Goal: Register for event/course: Sign up to attend an event or enroll in a course

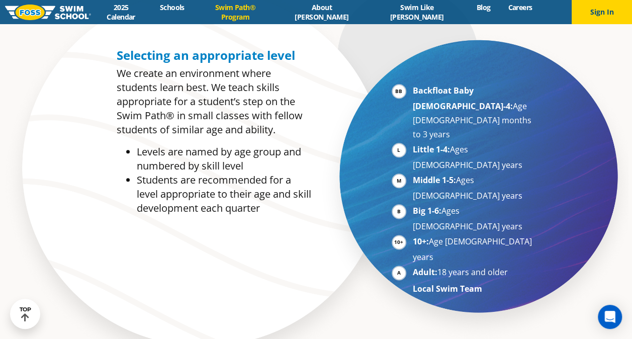
scroll to position [804, 0]
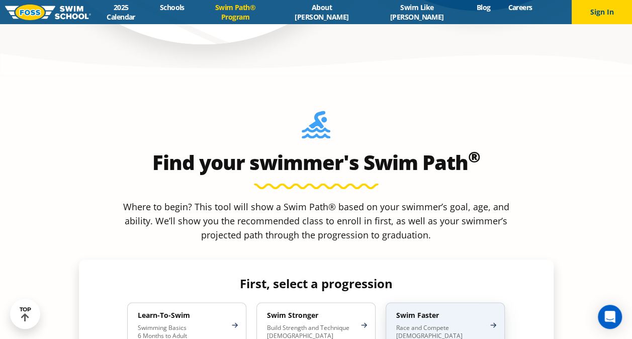
click at [488, 302] on div "Swim Faster Race and Compete [DEMOGRAPHIC_DATA]" at bounding box center [444, 324] width 119 height 45
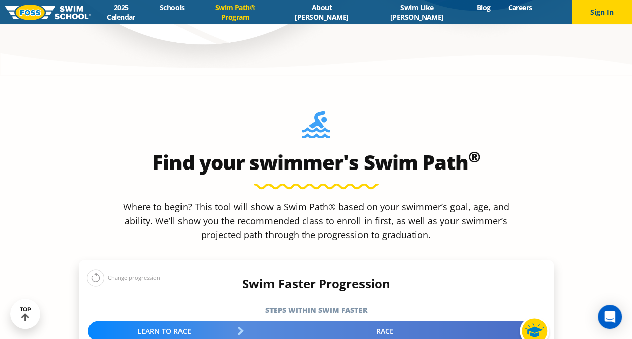
click at [320, 321] on div "Race" at bounding box center [392, 331] width 304 height 20
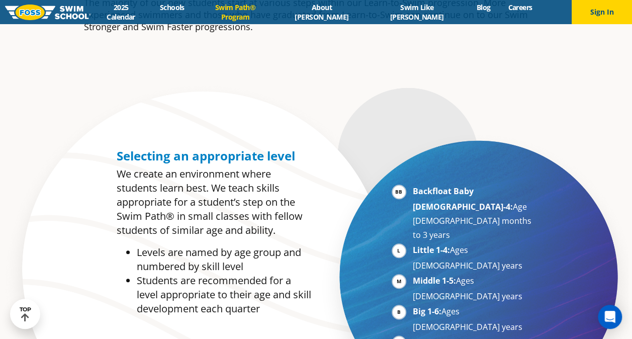
scroll to position [402, 0]
drag, startPoint x: 399, startPoint y: 287, endPoint x: 426, endPoint y: 307, distance: 33.6
click at [151, 13] on link "2025 Calendar" at bounding box center [121, 12] width 60 height 19
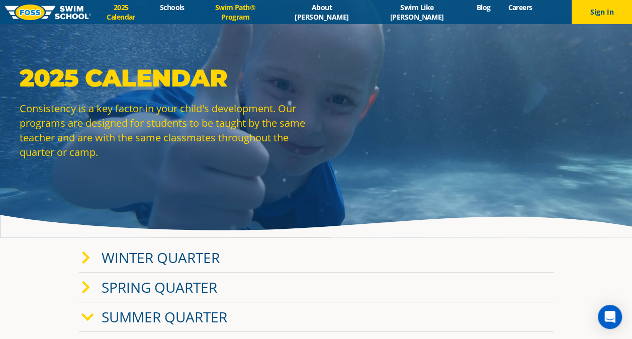
click at [277, 15] on link "Swim Path® Program" at bounding box center [235, 12] width 84 height 19
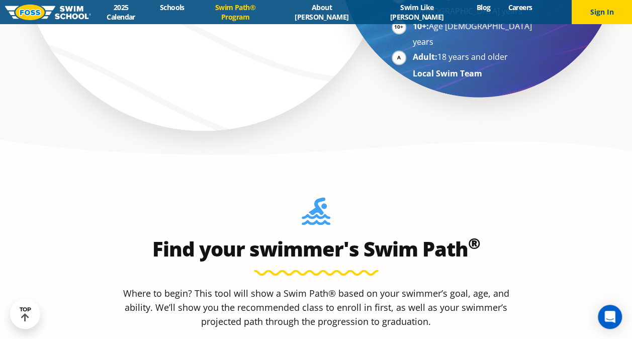
scroll to position [754, 0]
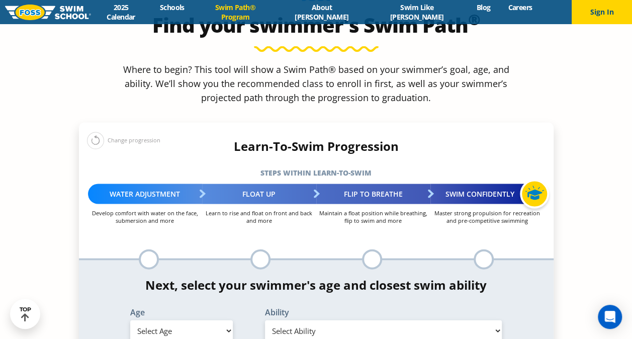
scroll to position [1005, 0]
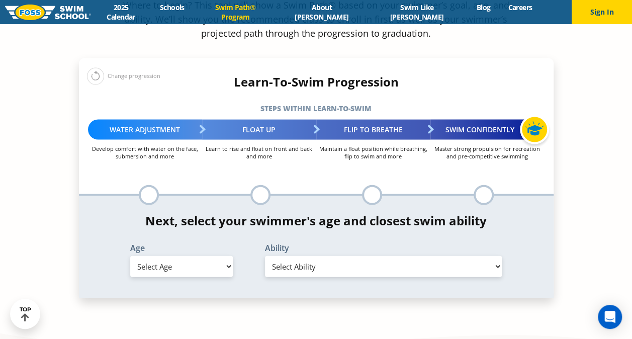
click at [226, 256] on select "Select Age [DEMOGRAPHIC_DATA] months - 1 year 1 year 2 years 3 years 4 years 5 …" at bounding box center [181, 266] width 103 height 21
select select "adult-18-years-"
click at [130, 256] on select "Select Age [DEMOGRAPHIC_DATA] months - 1 year 1 year 2 years 3 years 4 years 5 …" at bounding box center [181, 266] width 103 height 21
click at [305, 256] on select "Select Ability First in-water experience When in the water reliant on a life ja…" at bounding box center [383, 266] width 237 height 21
select select "adult-18-years--swims-front-crawl-and-backstroke-for-25-ft-with-a-flip-from-sto…"
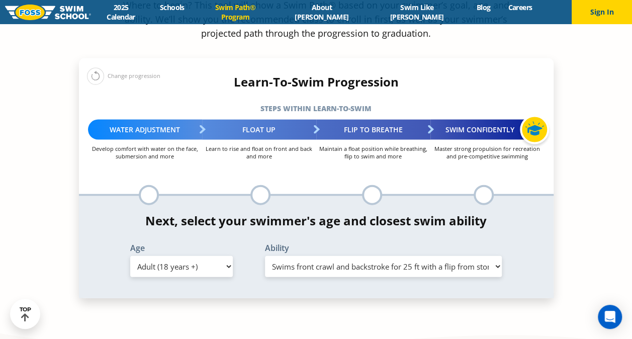
click at [265, 256] on select "Select Ability First in-water experience When in the water reliant on a life ja…" at bounding box center [383, 266] width 237 height 21
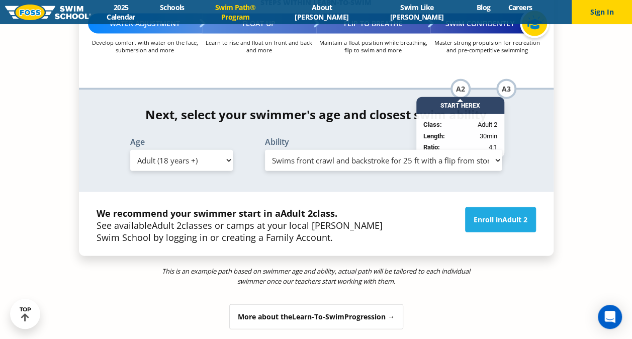
scroll to position [1055, 0]
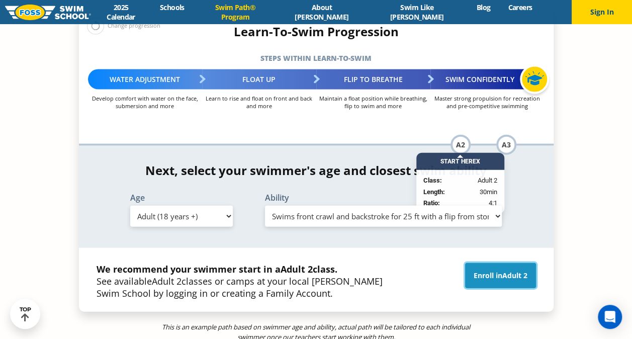
click at [484, 263] on link "Enroll in Adult 2" at bounding box center [500, 275] width 71 height 25
